Goal: Transaction & Acquisition: Purchase product/service

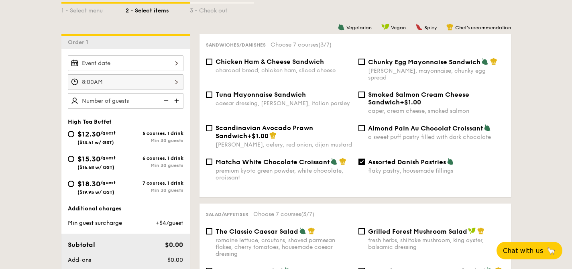
scroll to position [199, 0]
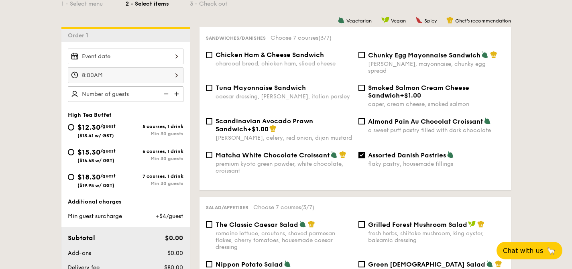
click at [361, 152] on input "Assorted Danish Pastries flaky pastry, housemade fillings" at bounding box center [361, 155] width 6 height 6
checkbox input "false"
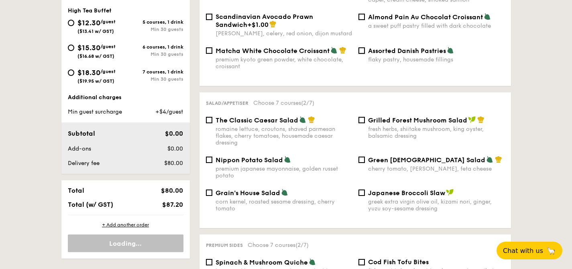
scroll to position [162, 0]
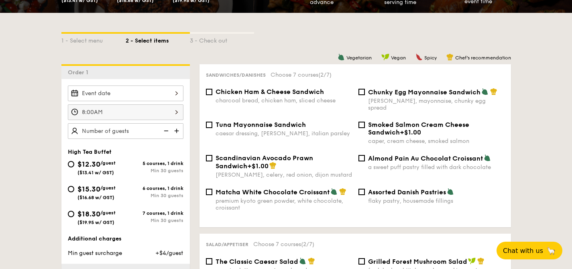
click at [215, 98] on label "Chicken Ham & Cheese Sandwich charcoal bread, chicken ham, sliced cheese" at bounding box center [279, 100] width 146 height 8
click at [212, 95] on input "Chicken Ham & Cheese Sandwich charcoal bread, chicken ham, sliced cheese" at bounding box center [209, 92] width 6 height 6
checkbox input "true"
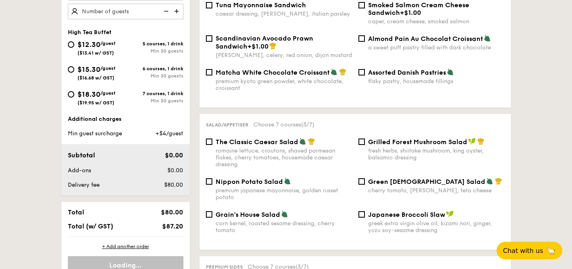
scroll to position [297, 0]
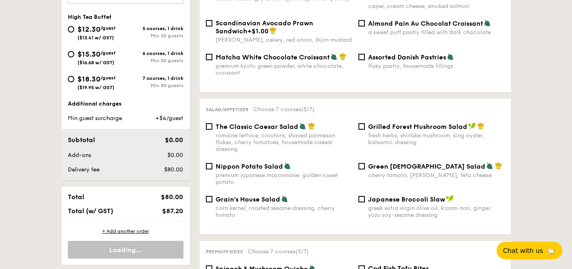
click at [239, 154] on div "The Classic Caesar Salad romaine lettuce, croutons, shaved parmesan flakes, che…" at bounding box center [355, 142] width 305 height 40
click at [233, 172] on div "premium japanese mayonnaise, golden russet potato" at bounding box center [283, 179] width 136 height 14
click at [212, 167] on input "Nippon Potato Salad premium japanese mayonnaise, golden russet potato" at bounding box center [209, 166] width 6 height 6
checkbox input "true"
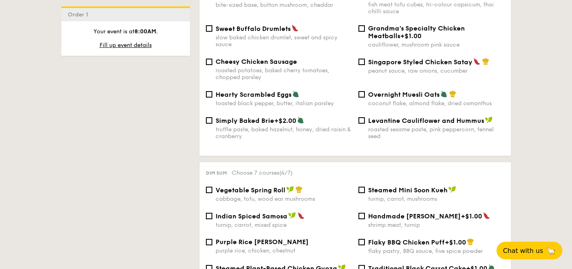
scroll to position [820, 0]
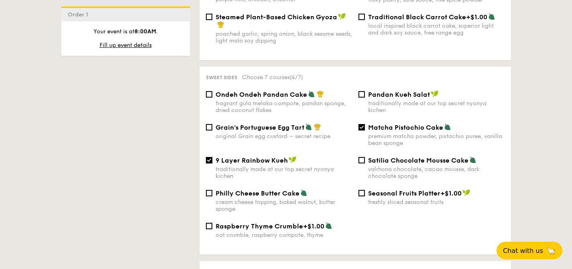
click at [207, 160] on input "9 Layer Rainbow Kueh traditionally made at our top secret nyonya kichen" at bounding box center [209, 160] width 6 height 6
checkbox input "false"
click at [363, 126] on input "Matcha Pistachio Cake premium matcha powder, pistachio puree, vanilla bean spon…" at bounding box center [361, 127] width 6 height 6
checkbox input "false"
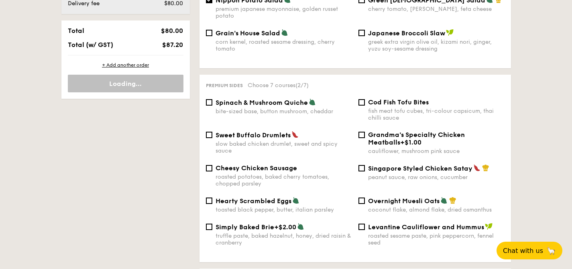
scroll to position [521, 0]
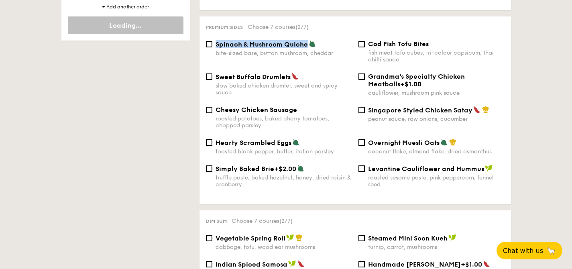
drag, startPoint x: 307, startPoint y: 41, endPoint x: 215, endPoint y: 43, distance: 91.5
click at [215, 43] on span "Spinach & Mushroom Quiche" at bounding box center [261, 45] width 92 height 8
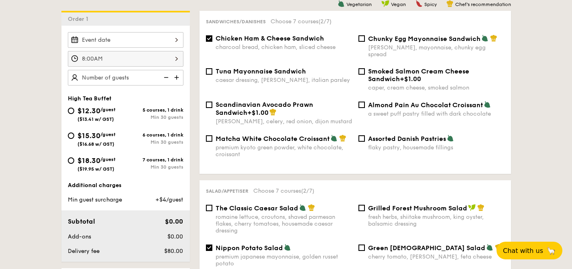
scroll to position [216, 0]
drag, startPoint x: 215, startPoint y: 38, endPoint x: 327, endPoint y: 43, distance: 111.6
click at [327, 43] on div "Chicken Ham & Cheese Sandwich charcoal bread, chicken ham, sliced cheese" at bounding box center [283, 42] width 136 height 16
copy span "Chicken Ham & Cheese Sandwich"
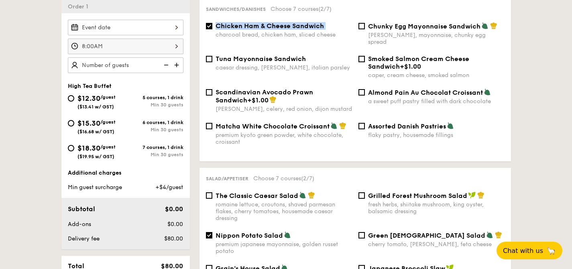
scroll to position [215, 0]
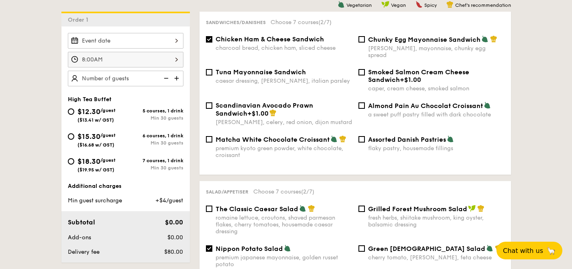
click at [233, 50] on div "charcoal bread, chicken ham, sliced cheese" at bounding box center [283, 48] width 136 height 7
click at [212, 43] on input "Chicken Ham & Cheese Sandwich charcoal bread, chicken ham, sliced cheese" at bounding box center [209, 39] width 6 height 6
checkbox input "false"
drag, startPoint x: 217, startPoint y: 49, endPoint x: 306, endPoint y: 55, distance: 89.6
click at [306, 55] on div "Chicken Ham & Cheese Sandwich charcoal bread, chicken ham, sliced cheese Chunky…" at bounding box center [355, 51] width 305 height 33
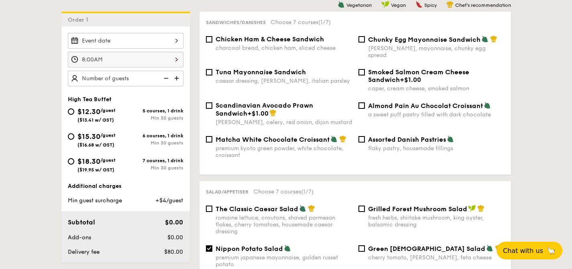
drag, startPoint x: 213, startPoint y: 52, endPoint x: 241, endPoint y: 55, distance: 29.0
click at [241, 55] on div "Chicken Ham & Cheese Sandwich charcoal bread, chicken ham, sliced cheese Chunky…" at bounding box center [355, 51] width 305 height 33
drag, startPoint x: 336, startPoint y: 48, endPoint x: 216, endPoint y: 47, distance: 119.9
click at [216, 47] on div "charcoal bread, chicken ham, sliced cheese" at bounding box center [283, 48] width 136 height 7
copy div "charcoal bread, chicken ham, sliced cheese"
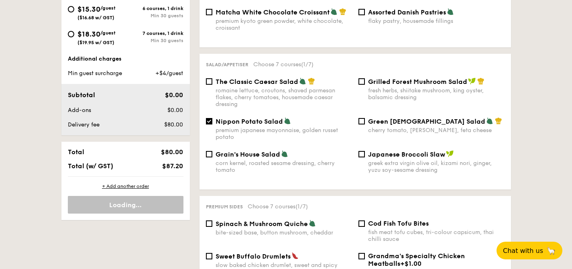
scroll to position [342, 0]
drag, startPoint x: 216, startPoint y: 118, endPoint x: 283, endPoint y: 120, distance: 66.6
click at [283, 120] on div "Nippon Potato Salad" at bounding box center [283, 121] width 136 height 8
copy span "Nippon Potato Salad"
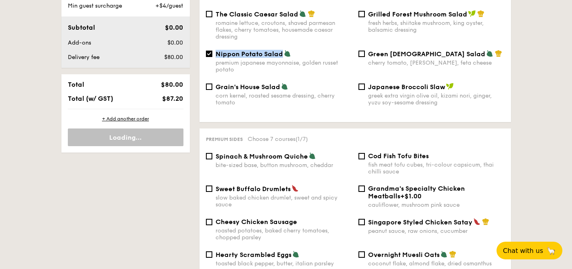
scroll to position [393, 0]
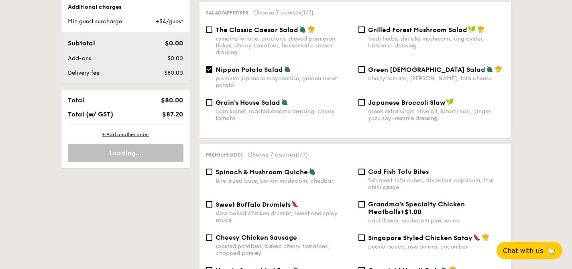
click at [242, 83] on div "premium japanese mayonnaise, golden russet potato" at bounding box center [283, 82] width 136 height 14
click at [212, 73] on input "Nippon Potato Salad premium japanese mayonnaise, golden russet potato" at bounding box center [209, 69] width 6 height 6
drag, startPoint x: 241, startPoint y: 82, endPoint x: 231, endPoint y: 80, distance: 10.6
click at [231, 80] on div "premium japanese mayonnaise, golden russet potato" at bounding box center [283, 82] width 136 height 14
click at [238, 81] on div "premium japanese mayonnaise, golden russet potato" at bounding box center [283, 82] width 136 height 14
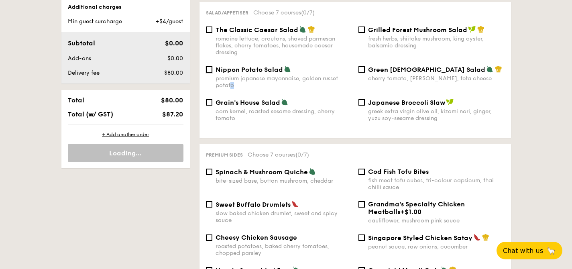
click at [212, 73] on input "Nippon Potato Salad premium japanese mayonnaise, golden russet potato" at bounding box center [209, 69] width 6 height 6
checkbox input "true"
drag, startPoint x: 233, startPoint y: 81, endPoint x: 215, endPoint y: 75, distance: 18.9
click at [215, 75] on div "premium japanese mayonnaise, golden russet potato" at bounding box center [283, 82] width 136 height 14
copy div "premium japanese mayonnaise, golden russet potato"
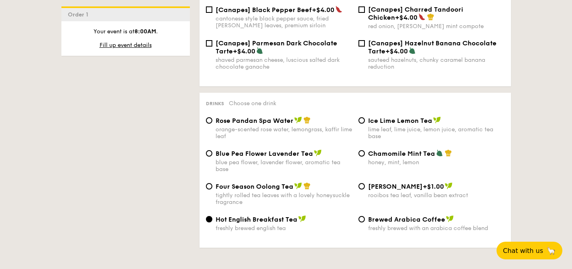
scroll to position [1313, 0]
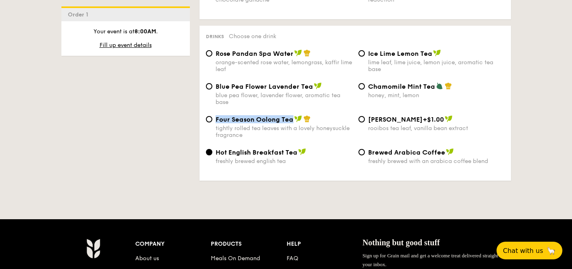
drag, startPoint x: 292, startPoint y: 118, endPoint x: 217, endPoint y: 118, distance: 75.8
click at [217, 118] on div "Four Season Oolong Tea" at bounding box center [283, 119] width 136 height 8
copy span "Four Season Oolong Tea"
click at [248, 131] on div "tightly rolled tea leaves with a lovely honeysuckle fragrance" at bounding box center [283, 132] width 136 height 14
click at [212, 122] on input "Four Season Oolong Tea tightly rolled tea leaves with a lovely honeysuckle frag…" at bounding box center [209, 119] width 6 height 6
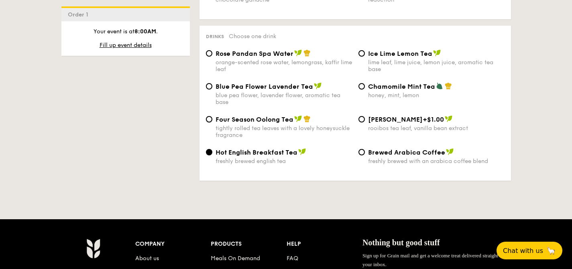
radio input "true"
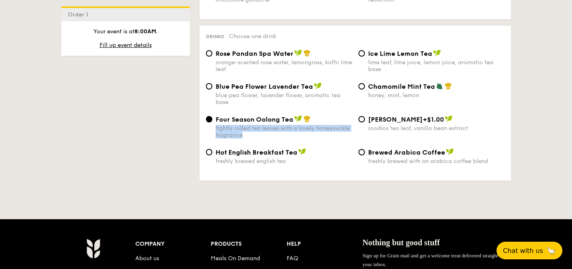
drag, startPoint x: 244, startPoint y: 133, endPoint x: 215, endPoint y: 128, distance: 29.3
click at [215, 128] on div "tightly rolled tea leaves with a lovely honeysuckle fragrance" at bounding box center [283, 132] width 136 height 14
copy div "tightly rolled tea leaves with a lovely honeysuckle fragrance"
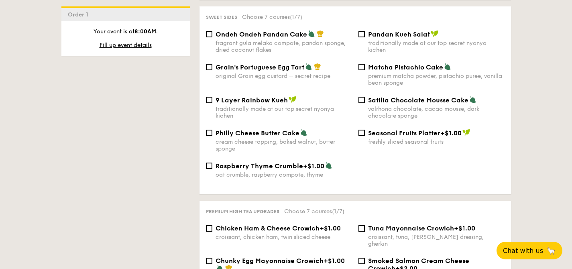
scroll to position [880, 0]
drag, startPoint x: 216, startPoint y: 132, endPoint x: 297, endPoint y: 135, distance: 81.5
click at [297, 135] on span "Philly Cheese Butter Cake" at bounding box center [257, 133] width 84 height 8
copy span "Philly Cheese Butter Cake"
drag, startPoint x: 217, startPoint y: 143, endPoint x: 239, endPoint y: 150, distance: 23.7
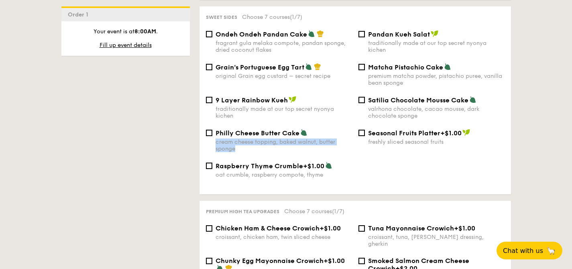
click at [239, 150] on div "cream cheese topping, baked walnut, butter sponge" at bounding box center [283, 145] width 136 height 14
copy div "cream cheese topping, baked walnut, butter sponge"
click at [396, 170] on div "Raspberry Thyme Crumble +$1.00 oat crumble, raspberry compote, thyme" at bounding box center [355, 175] width 305 height 26
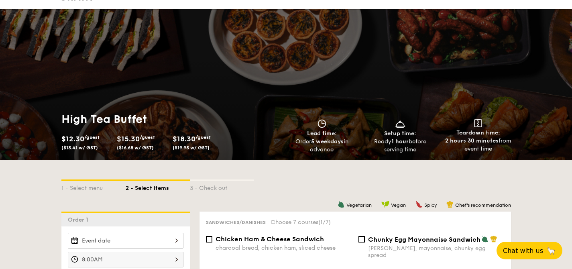
scroll to position [31, 0]
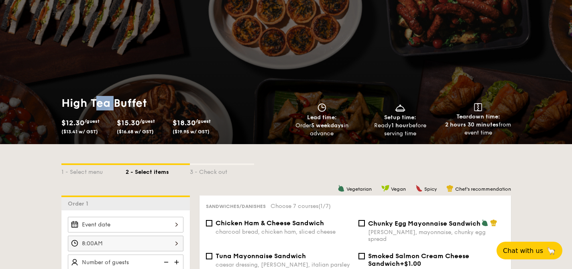
drag, startPoint x: 98, startPoint y: 103, endPoint x: 149, endPoint y: 101, distance: 51.0
click at [145, 101] on h1 "High Tea Buffet" at bounding box center [171, 103] width 221 height 14
click at [149, 101] on h1 "High Tea Buffet" at bounding box center [171, 103] width 221 height 14
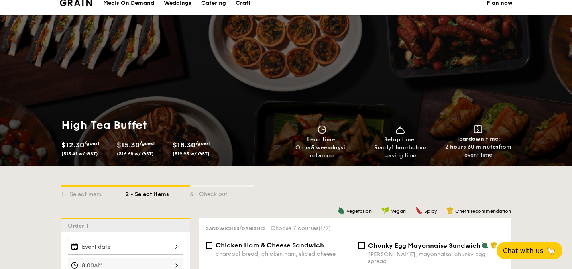
scroll to position [0, 0]
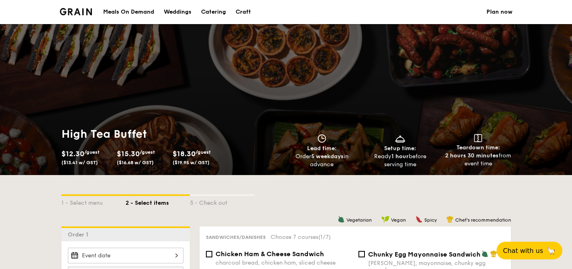
click at [96, 131] on h1 "High Tea Buffet" at bounding box center [171, 134] width 221 height 14
click at [79, 13] on img at bounding box center [76, 11] width 32 height 7
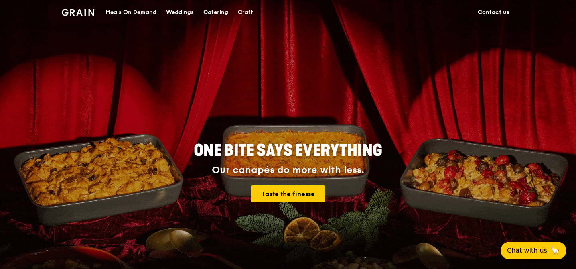
click at [218, 13] on div "Catering" at bounding box center [215, 12] width 25 height 24
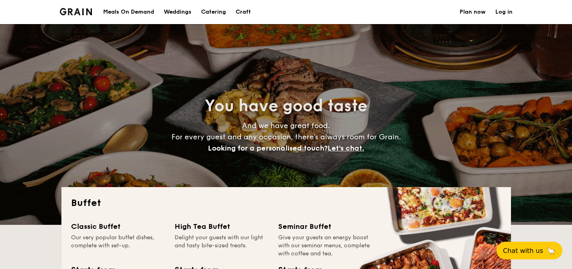
select select
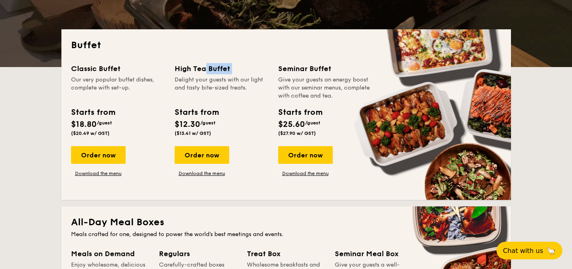
drag, startPoint x: 235, startPoint y: 75, endPoint x: 244, endPoint y: 75, distance: 8.4
click at [244, 75] on div "High Tea Buffet Delight your guests with our light and tasty bite-sized treats." at bounding box center [221, 81] width 94 height 37
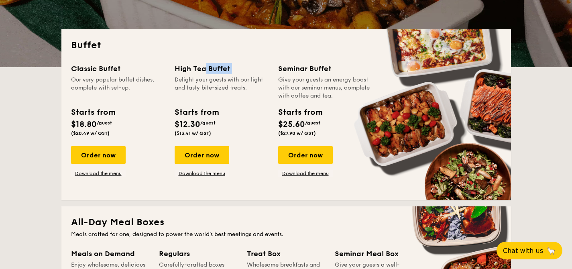
drag, startPoint x: 244, startPoint y: 75, endPoint x: 233, endPoint y: 77, distance: 11.1
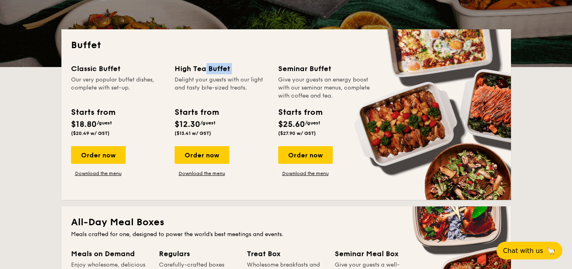
click at [244, 75] on div "High Tea Buffet Delight your guests with our light and tasty bite-sized treats." at bounding box center [221, 81] width 94 height 37
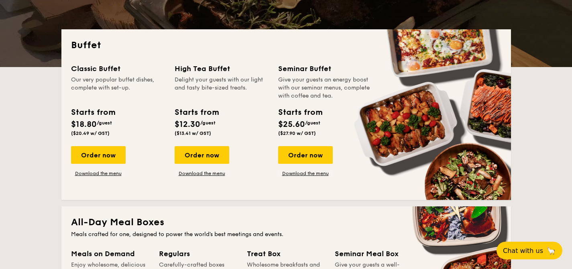
drag, startPoint x: 233, startPoint y: 83, endPoint x: 256, endPoint y: 87, distance: 23.7
click at [256, 87] on div "Delight your guests with our light and tasty bite-sized treats." at bounding box center [221, 88] width 94 height 24
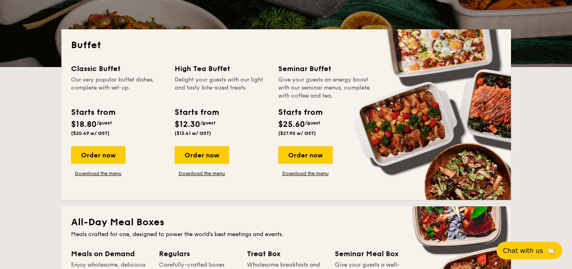
click at [256, 88] on div "Delight your guests with our light and tasty bite-sized treats." at bounding box center [221, 88] width 94 height 24
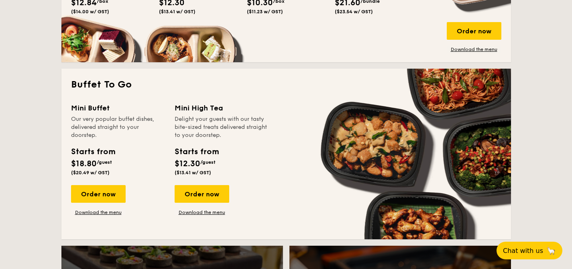
scroll to position [508, 0]
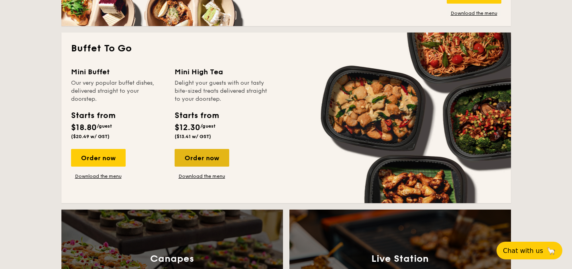
click at [195, 160] on div "Order now" at bounding box center [201, 158] width 55 height 18
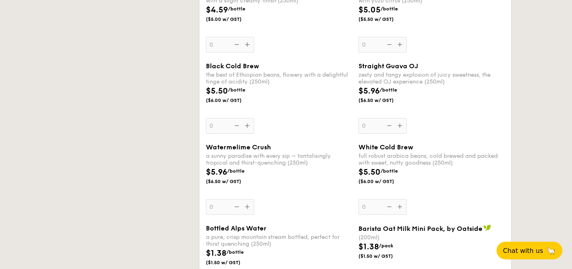
select select
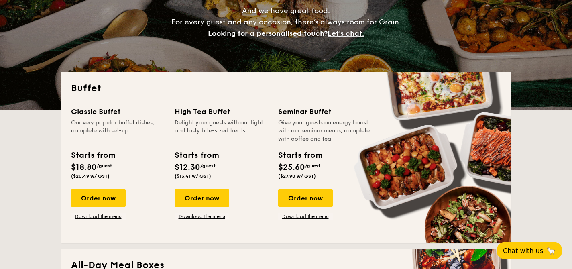
scroll to position [133, 0]
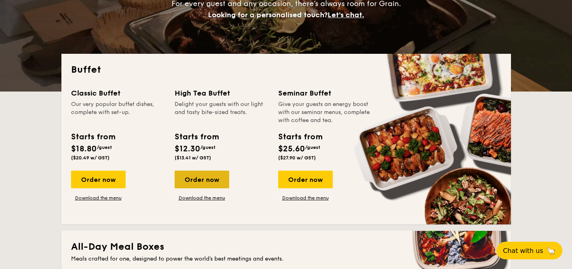
click at [195, 184] on div "Order now" at bounding box center [201, 179] width 55 height 18
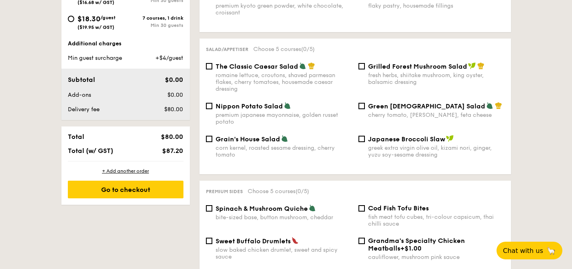
scroll to position [356, 0]
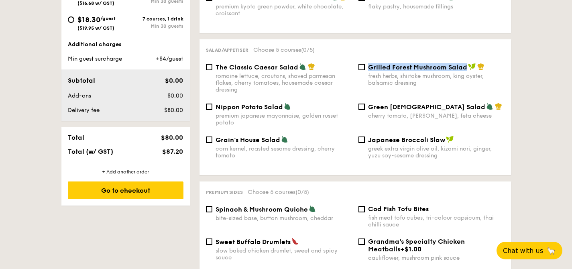
drag, startPoint x: 369, startPoint y: 63, endPoint x: 464, endPoint y: 62, distance: 95.9
click at [464, 63] on span "Grilled Forest Mushroom Salad" at bounding box center [417, 67] width 99 height 8
copy span "Grilled Forest Mushroom Salad"
drag, startPoint x: 217, startPoint y: 62, endPoint x: 297, endPoint y: 62, distance: 80.6
click at [297, 63] on div "The Classic Caesar Salad" at bounding box center [283, 67] width 136 height 8
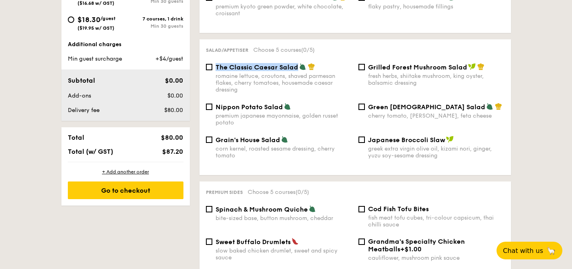
copy span "The Classic Caesar Salad"
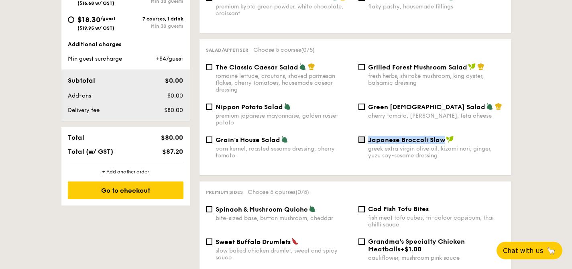
drag, startPoint x: 444, startPoint y: 136, endPoint x: 361, endPoint y: 133, distance: 82.7
click at [361, 151] on label "Japanese Broccoli Slaw greek extra virgin olive oil, kizami nori, ginger, yuzu …" at bounding box center [431, 155] width 146 height 8
copy label "Japanese Broccoli Slaw"
click at [499, 136] on div "Japanese Broccoli Slaw" at bounding box center [436, 140] width 136 height 8
click at [365, 136] on input "Japanese Broccoli Slaw greek extra virgin olive oil, kizami nori, ginger, yuzu …" at bounding box center [361, 139] width 6 height 6
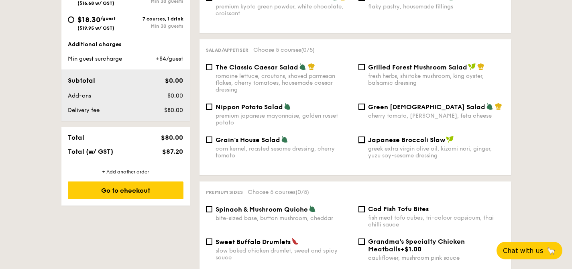
checkbox input "true"
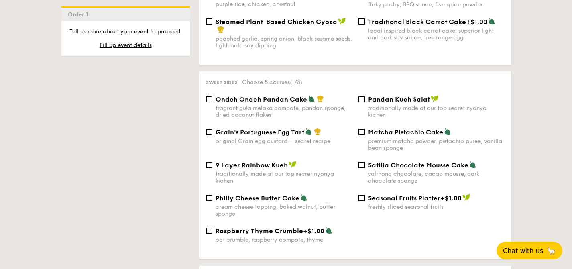
scroll to position [816, 0]
drag, startPoint x: 217, startPoint y: 199, endPoint x: 280, endPoint y: 198, distance: 62.2
click at [280, 198] on span "Philly Cheese Butter Cake" at bounding box center [257, 198] width 84 height 8
click at [212, 198] on input "Philly Cheese Butter Cake cream cheese topping, baked walnut, butter sponge" at bounding box center [209, 197] width 6 height 6
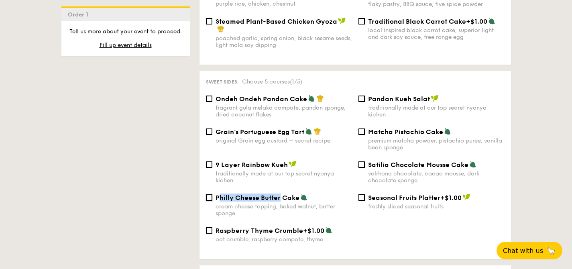
checkbox input "true"
drag, startPoint x: 298, startPoint y: 197, endPoint x: 215, endPoint y: 201, distance: 82.7
click at [215, 201] on span "Philly Cheese Butter Cake" at bounding box center [257, 198] width 84 height 8
copy span "Philly Cheese Butter Cake"
